Goal: Task Accomplishment & Management: Manage account settings

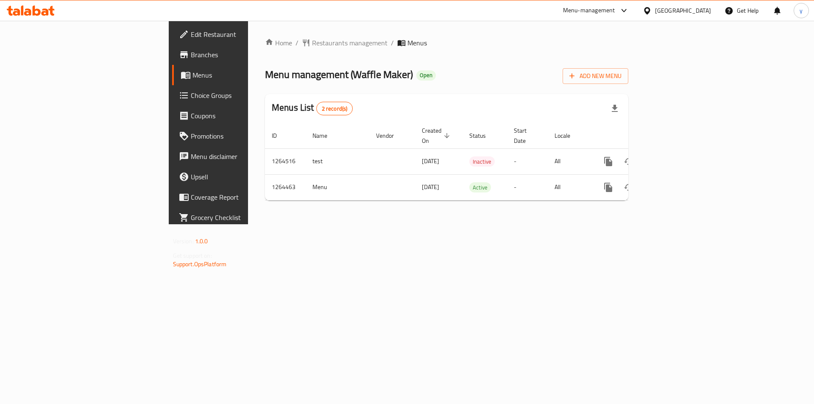
click at [191, 97] on span "Choice Groups" at bounding box center [244, 95] width 107 height 10
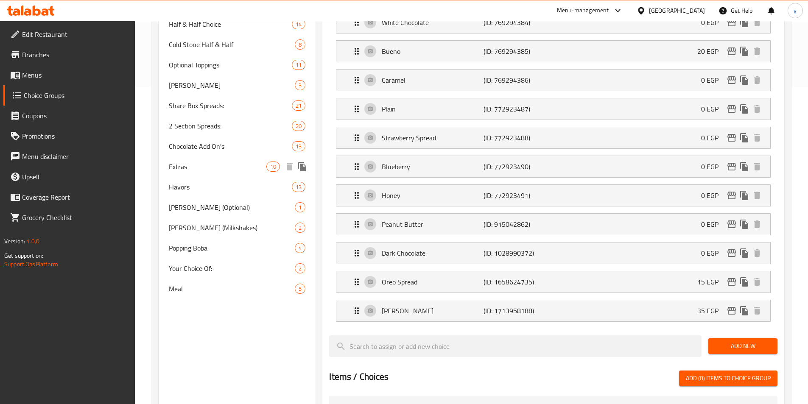
scroll to position [321, 0]
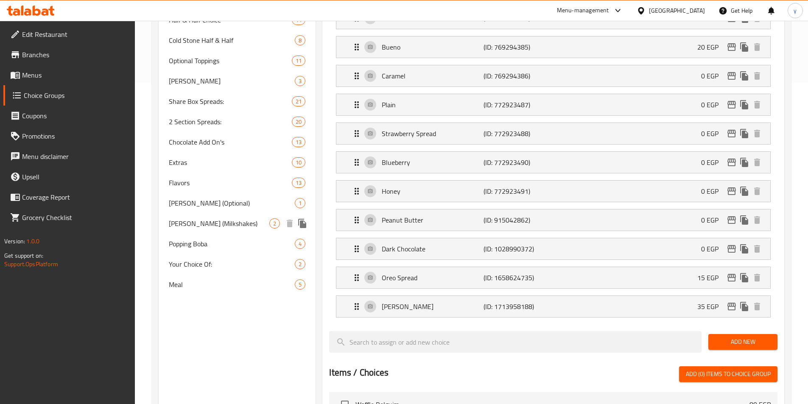
click at [206, 218] on span "[PERSON_NAME] (Milkshakes)" at bounding box center [219, 223] width 101 height 10
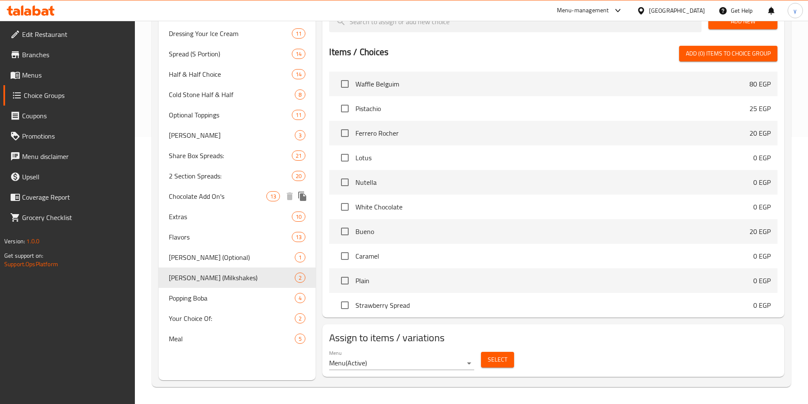
type input "[PERSON_NAME] (Milkshakes)"
type input "[PERSON_NAME] ([PERSON_NAME])"
type input "0"
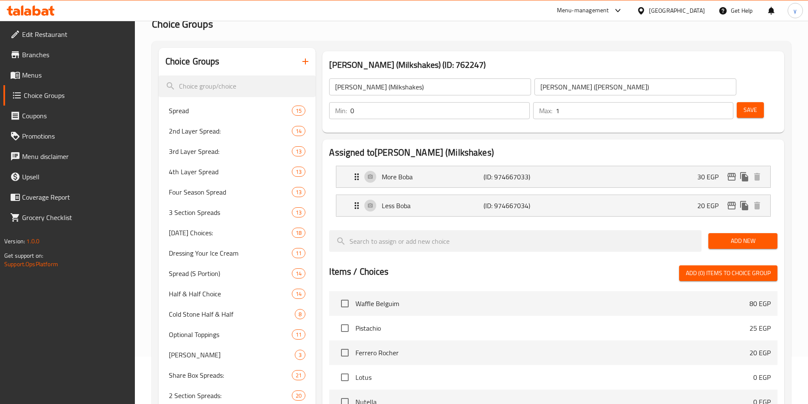
scroll to position [0, 0]
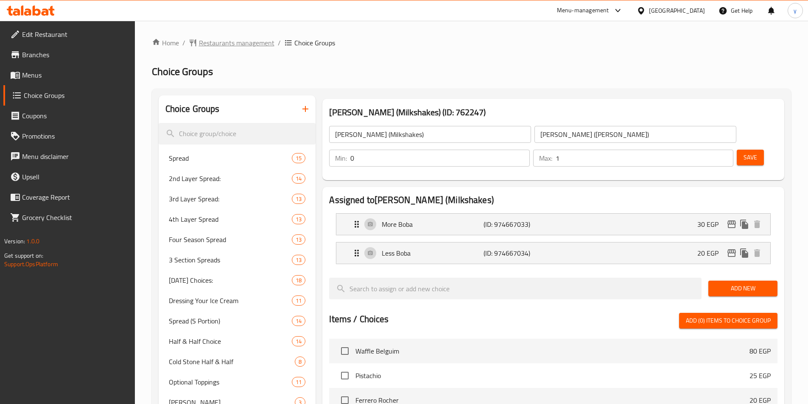
click at [209, 42] on span "Restaurants management" at bounding box center [236, 43] width 75 height 10
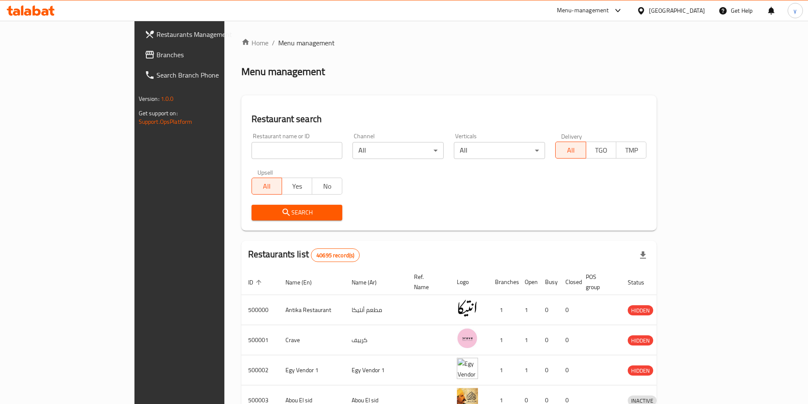
click at [156, 53] on span "Branches" at bounding box center [209, 55] width 106 height 10
